Goal: Use online tool/utility: Utilize a website feature to perform a specific function

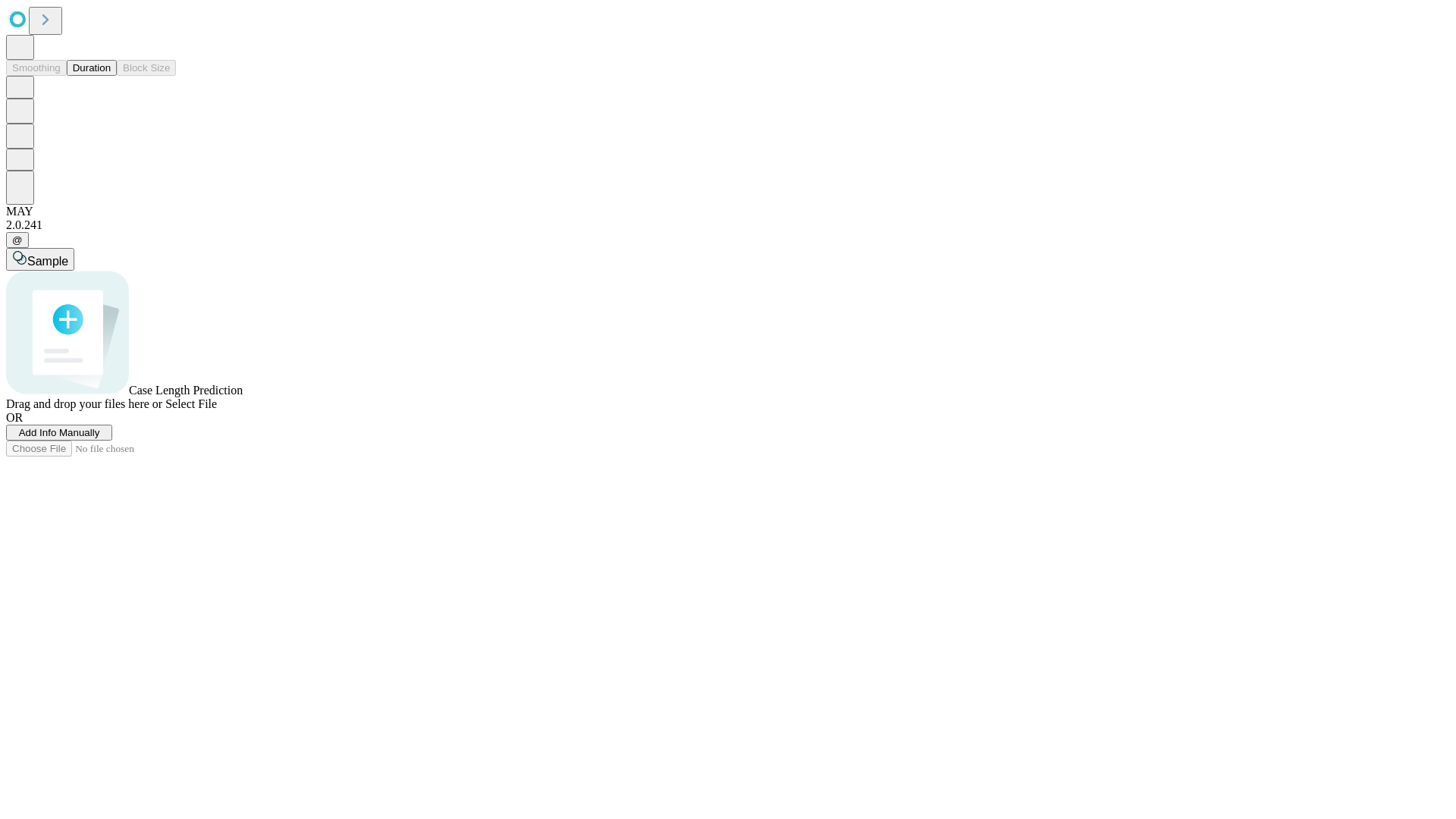
click at [111, 76] on button "Duration" at bounding box center [92, 68] width 50 height 16
click at [100, 438] on span "Add Info Manually" at bounding box center [59, 433] width 81 height 12
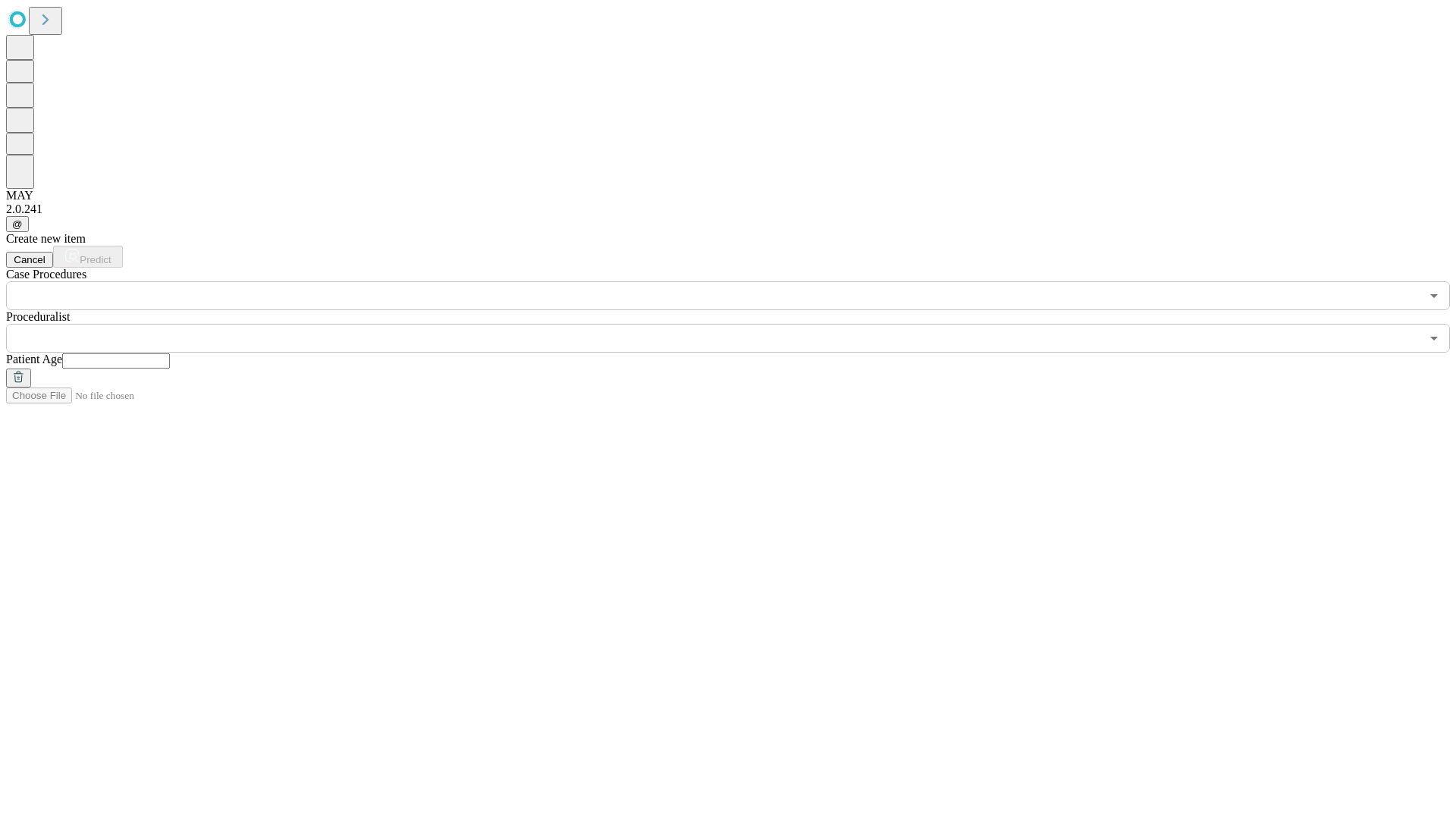
click at [170, 354] on input "text" at bounding box center [116, 361] width 107 height 15
type input "**"
click at [739, 324] on input "text" at bounding box center [713, 338] width 1415 height 29
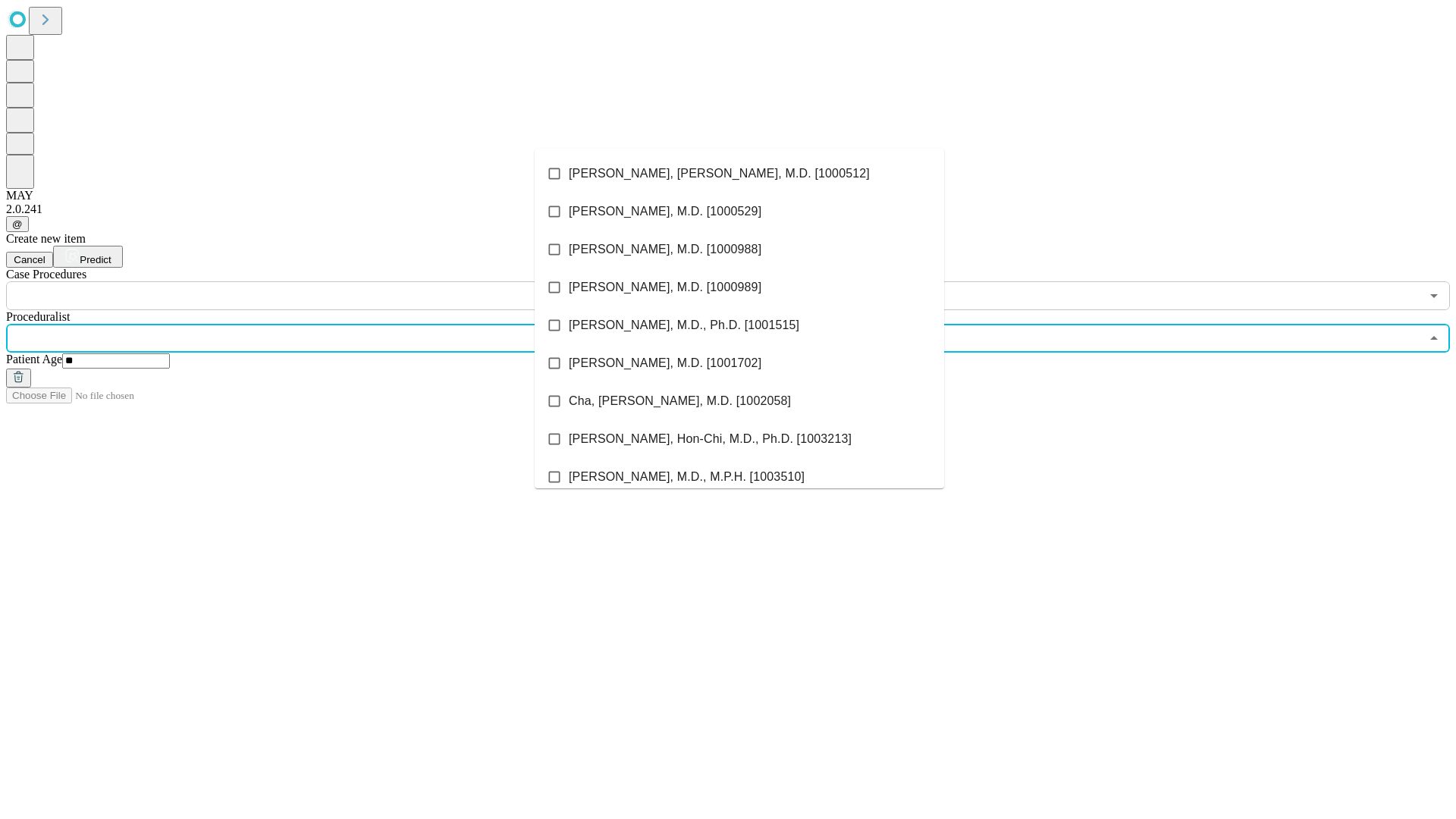
click at [740, 174] on li "[PERSON_NAME], [PERSON_NAME], M.D. [1000512]" at bounding box center [740, 174] width 410 height 38
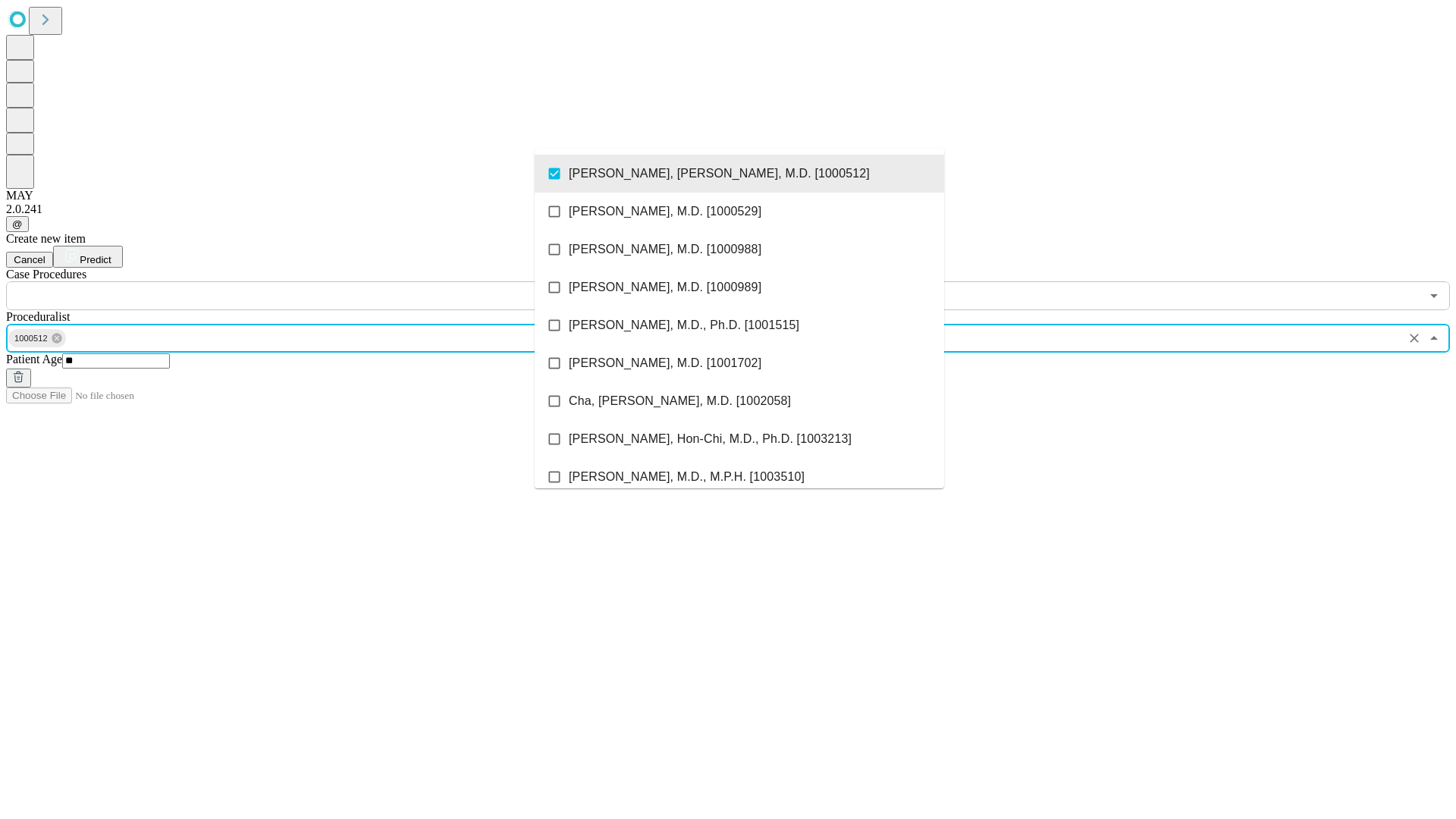
click at [318, 281] on input "text" at bounding box center [713, 295] width 1415 height 29
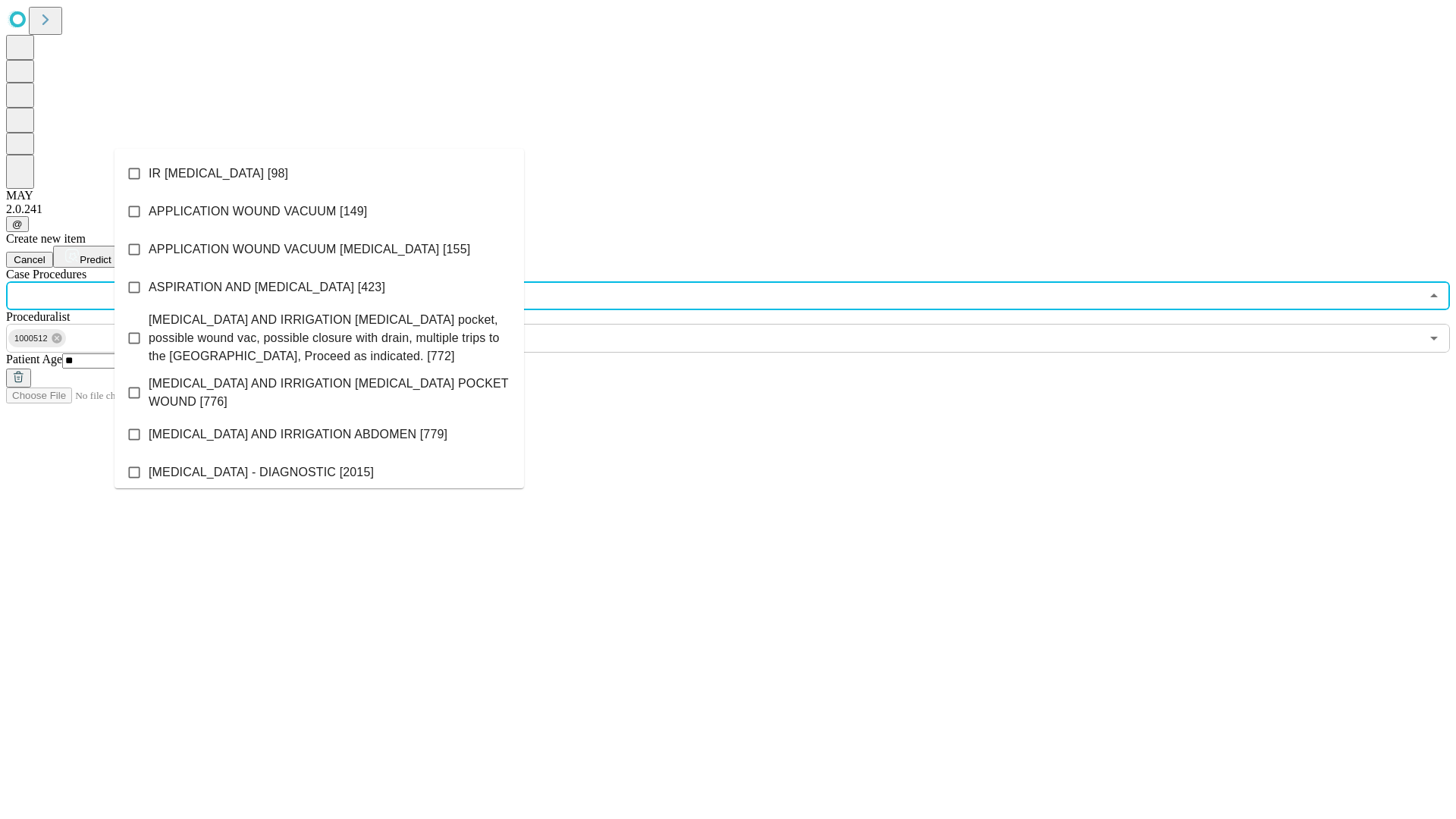
click at [319, 174] on li "IR [MEDICAL_DATA] [98]" at bounding box center [320, 174] width 410 height 38
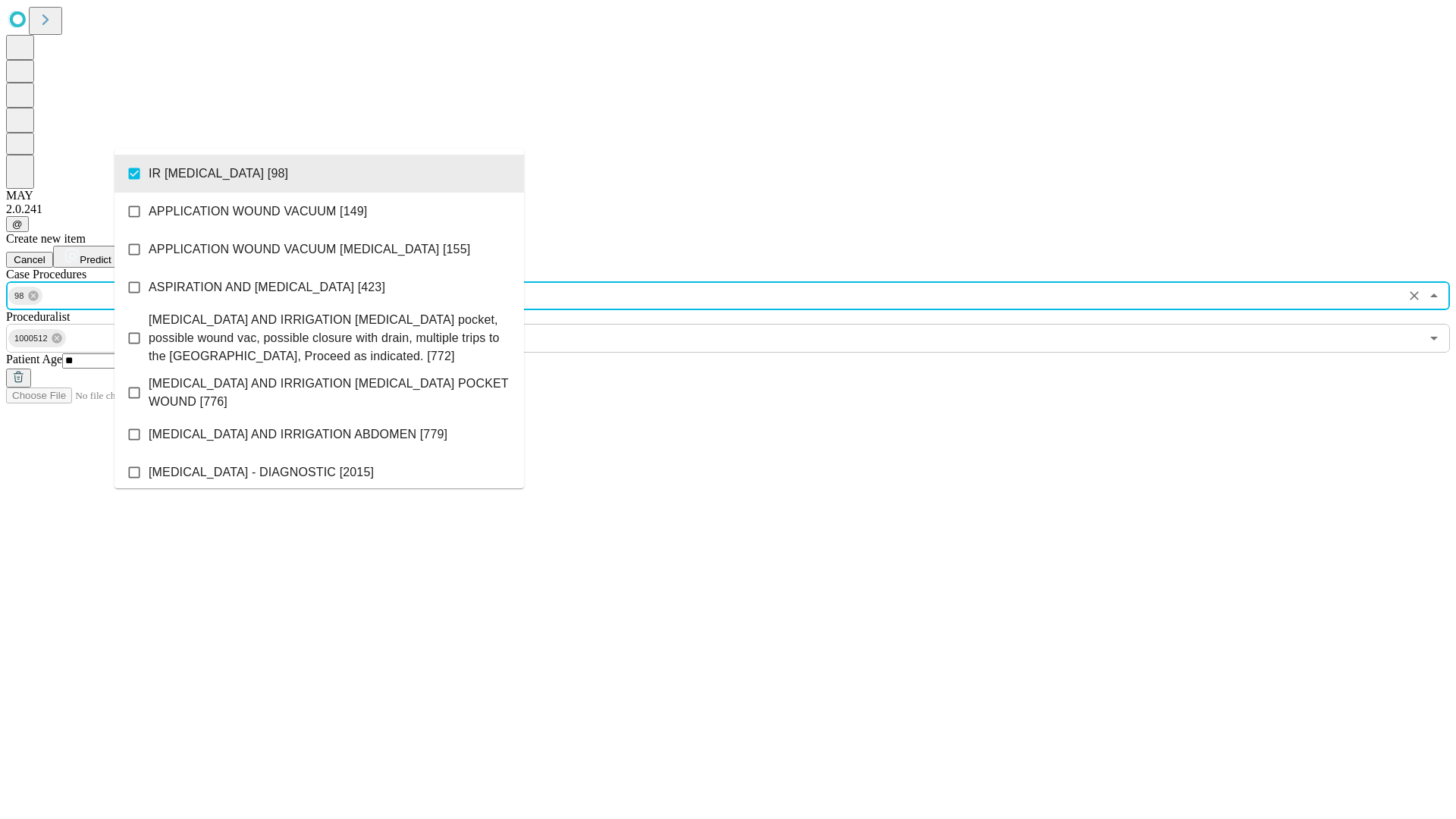
click at [111, 254] on span "Predict" at bounding box center [95, 260] width 31 height 12
